Goal: Task Accomplishment & Management: Use online tool/utility

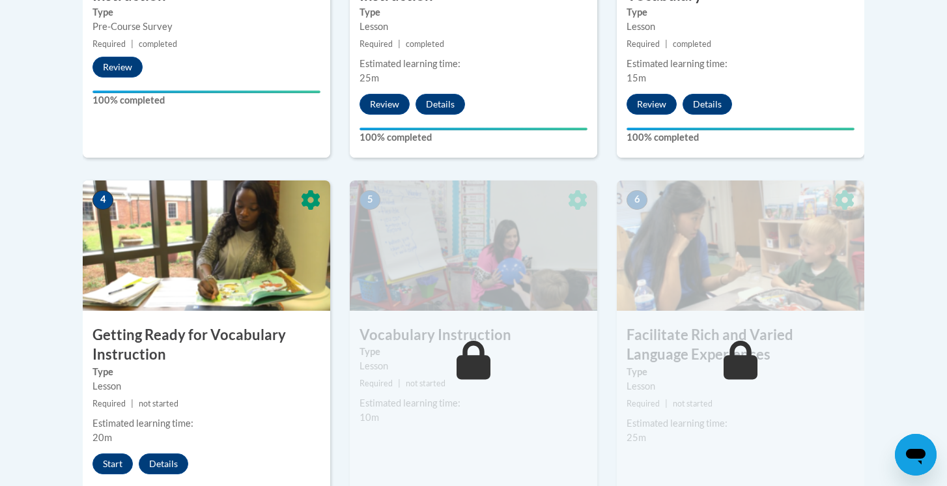
scroll to position [654, 0]
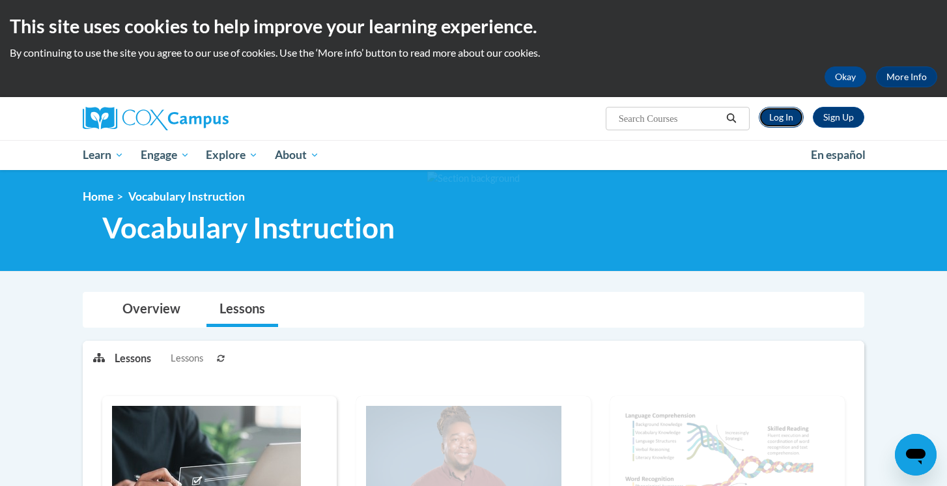
click at [785, 122] on link "Log In" at bounding box center [781, 117] width 45 height 21
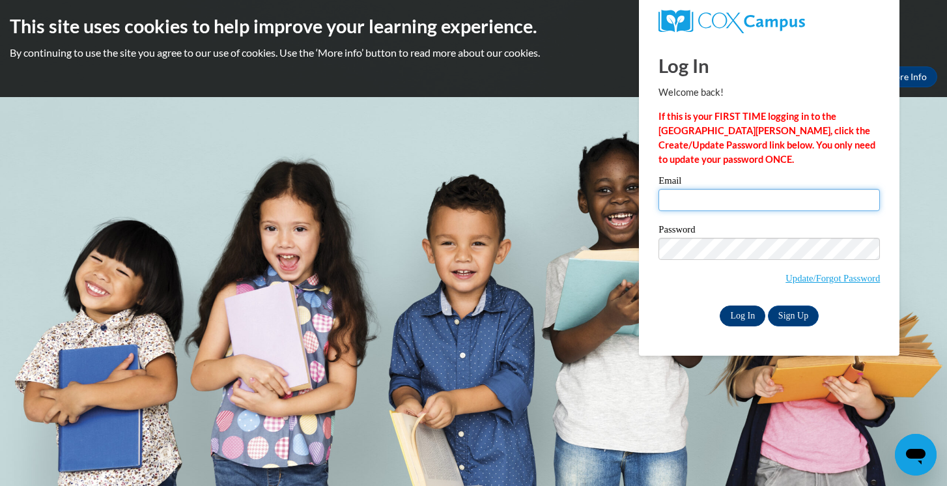
type input "[EMAIL_ADDRESS][DOMAIN_NAME]"
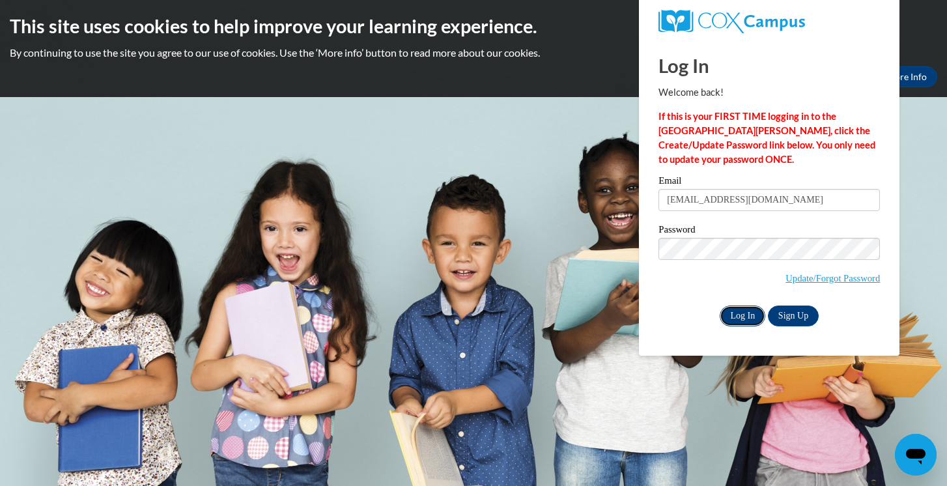
click at [746, 316] on input "Log In" at bounding box center [743, 316] width 46 height 21
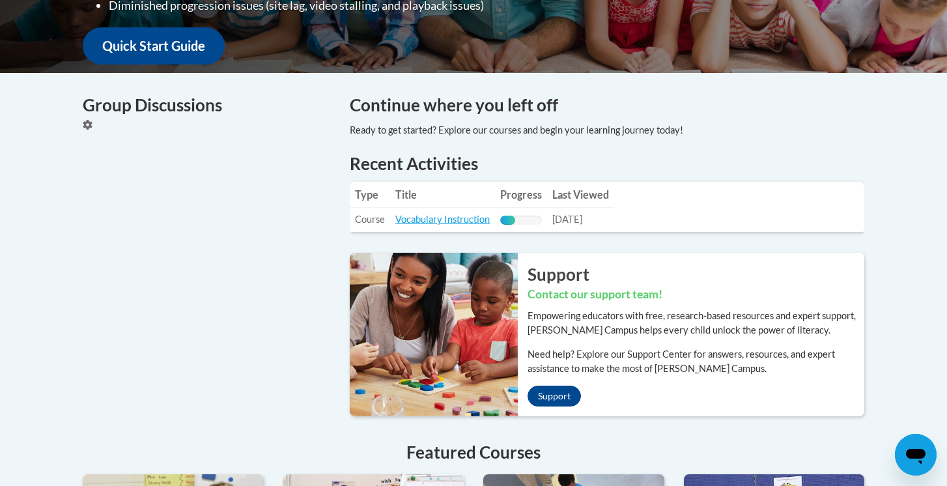
scroll to position [515, 0]
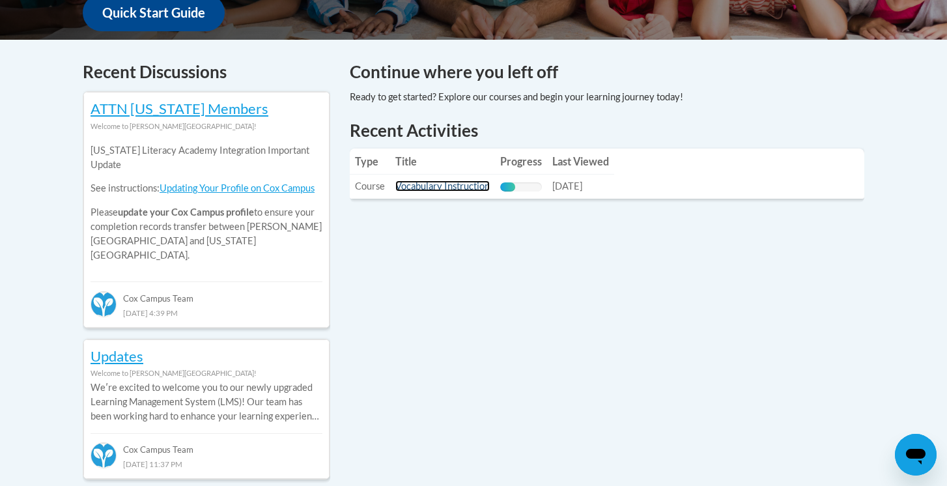
click at [481, 188] on link "Vocabulary Instruction" at bounding box center [443, 185] width 94 height 11
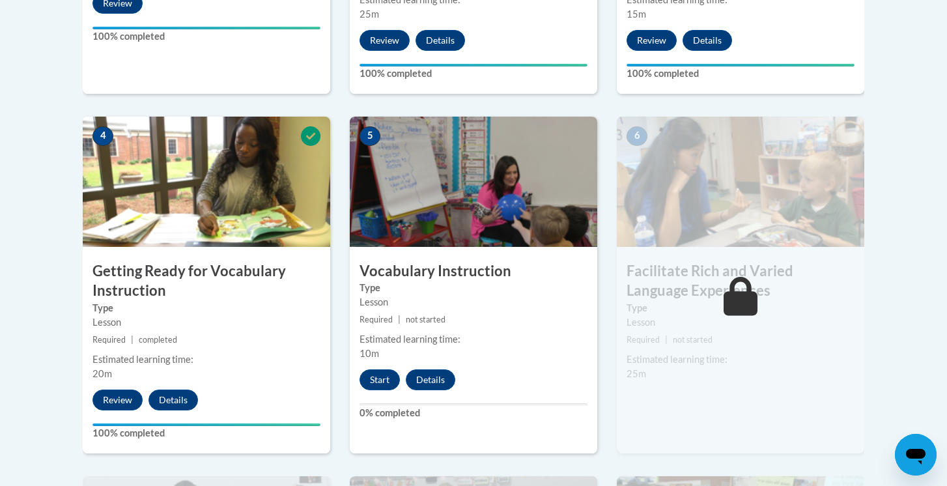
scroll to position [694, 0]
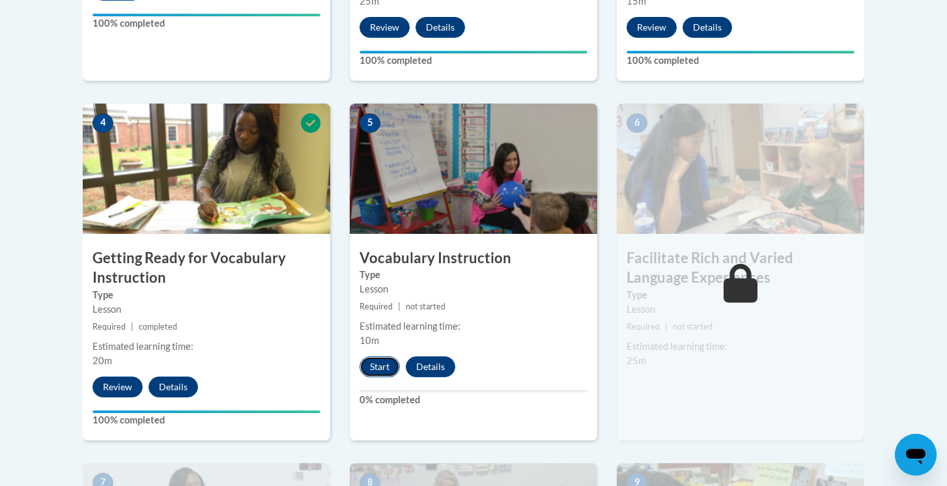
click at [381, 375] on button "Start" at bounding box center [380, 366] width 40 height 21
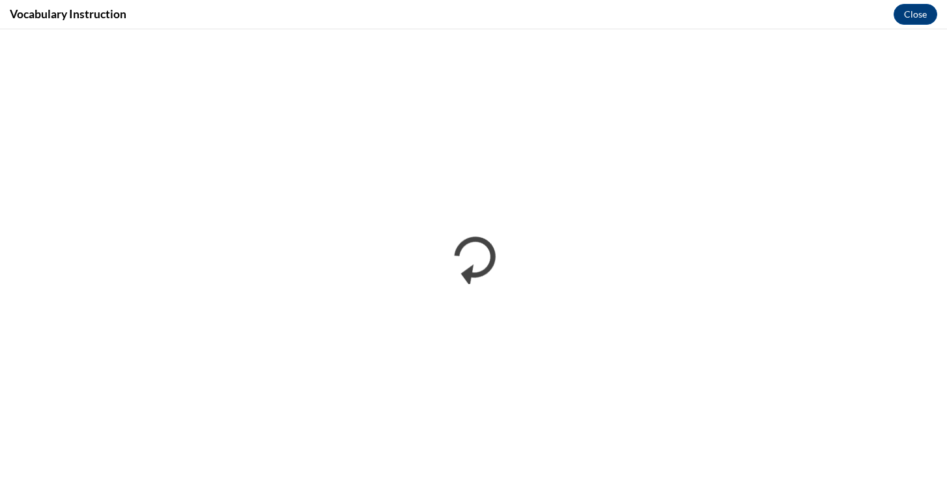
scroll to position [0, 0]
